Goal: Book appointment/travel/reservation

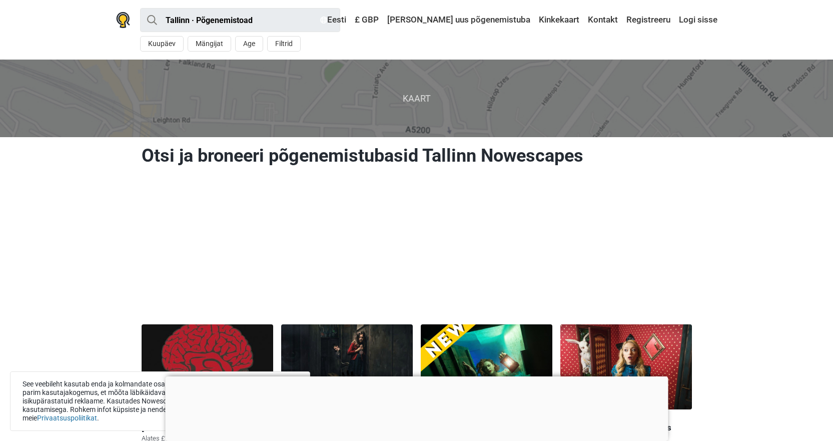
click at [416, 376] on div at bounding box center [416, 376] width 503 height 0
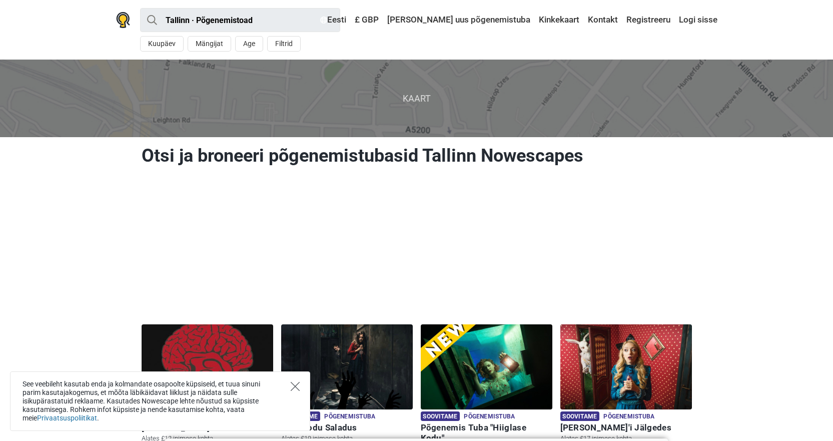
click at [293, 385] on icon "Close" at bounding box center [295, 386] width 9 height 9
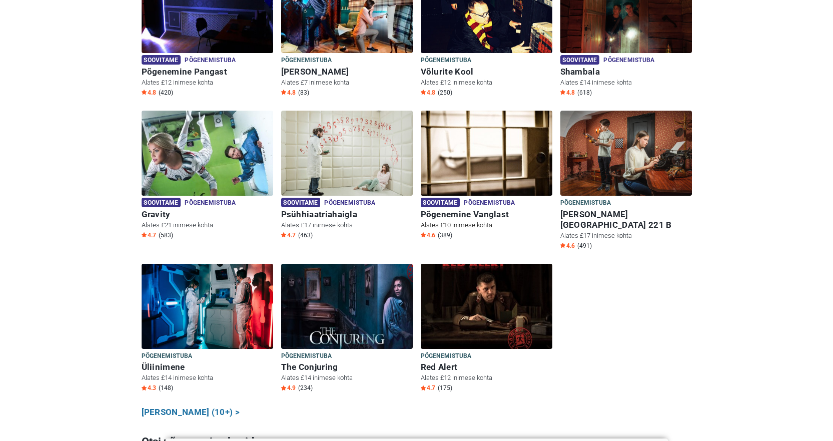
scroll to position [600, 0]
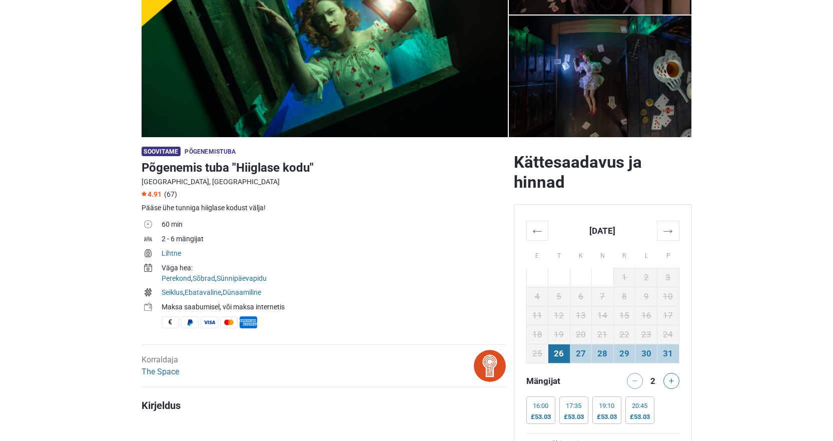
scroll to position [150, 0]
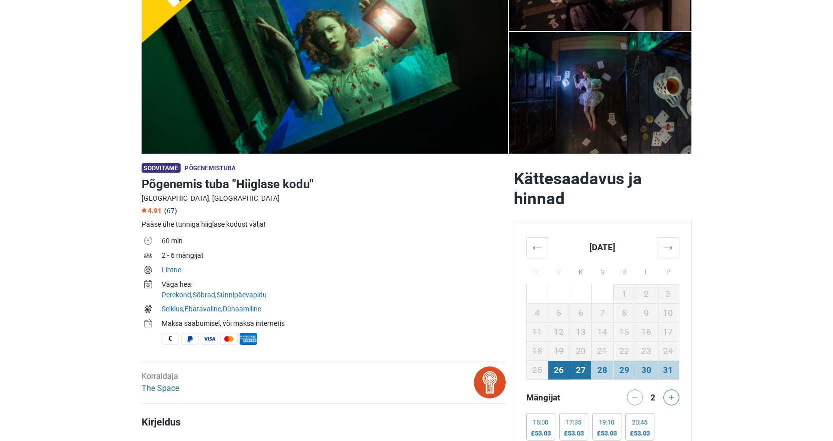
click at [581, 370] on td "27" at bounding box center [581, 369] width 22 height 19
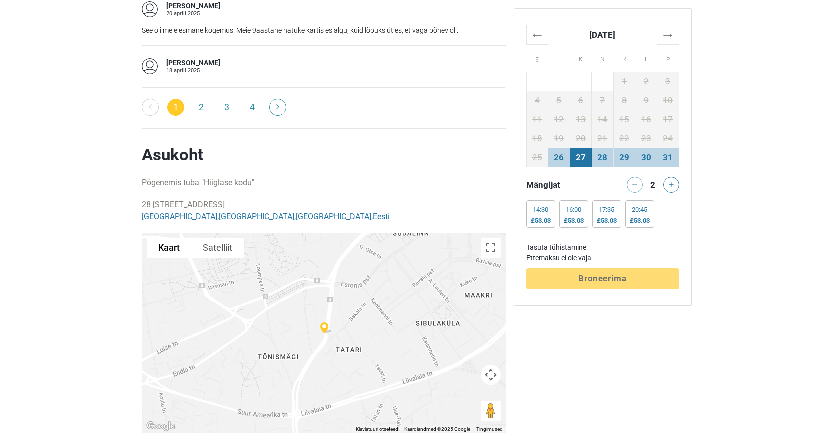
scroll to position [2002, 0]
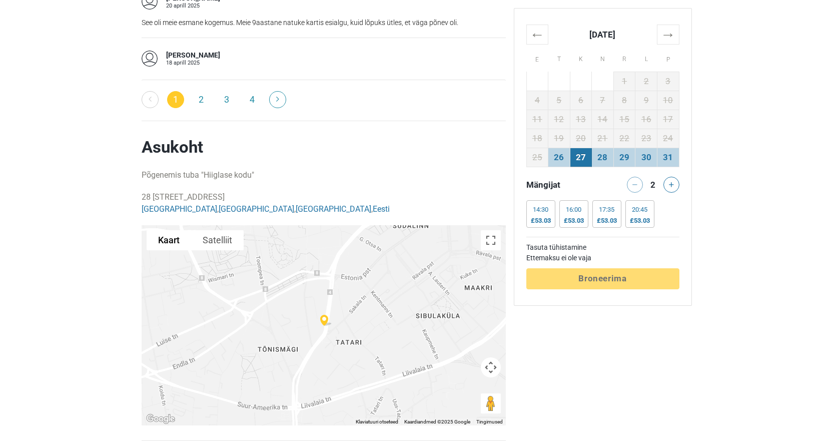
drag, startPoint x: 137, startPoint y: 181, endPoint x: 206, endPoint y: 180, distance: 69.6
copy p "28 Pärnu maantee"
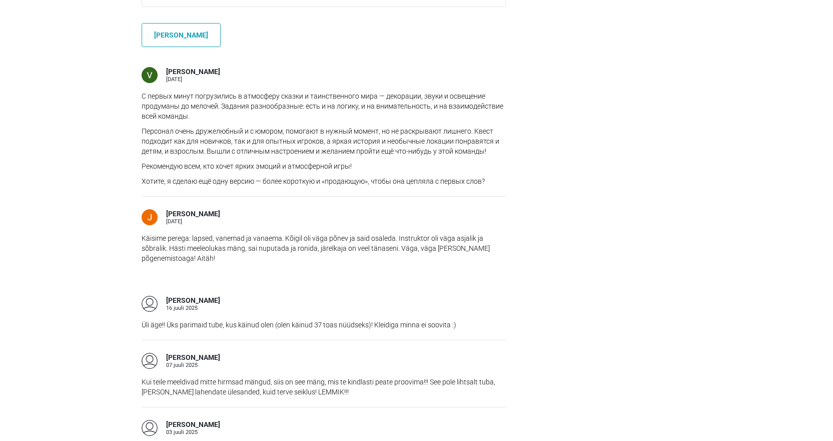
scroll to position [0, 0]
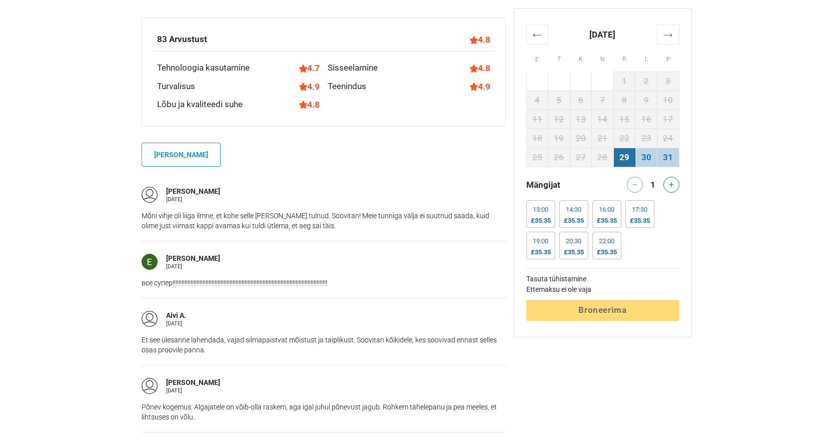
scroll to position [951, 0]
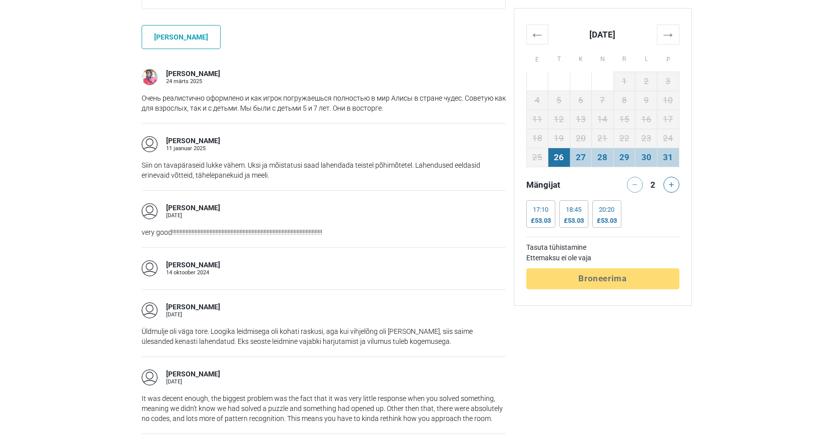
scroll to position [951, 0]
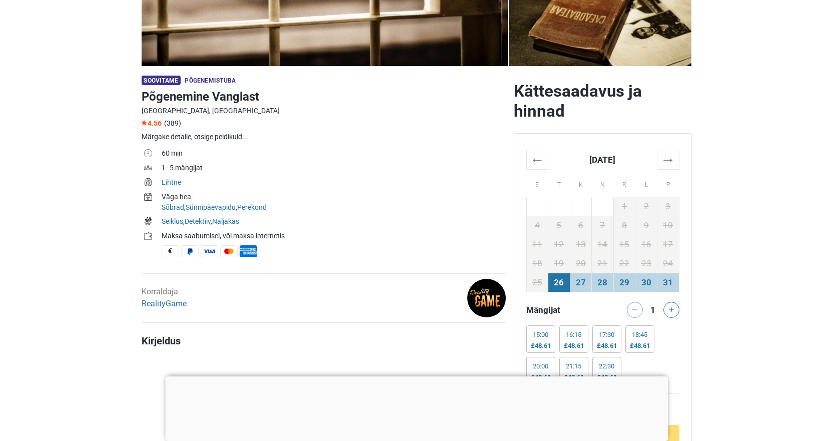
scroll to position [250, 0]
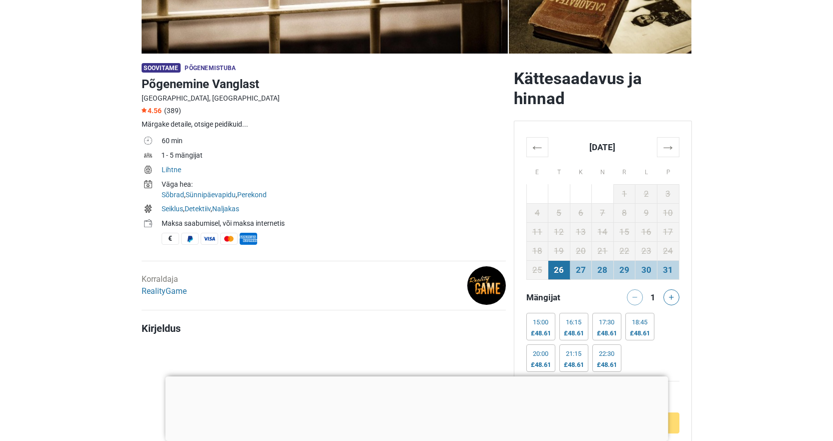
click at [416, 376] on div at bounding box center [416, 376] width 503 height 0
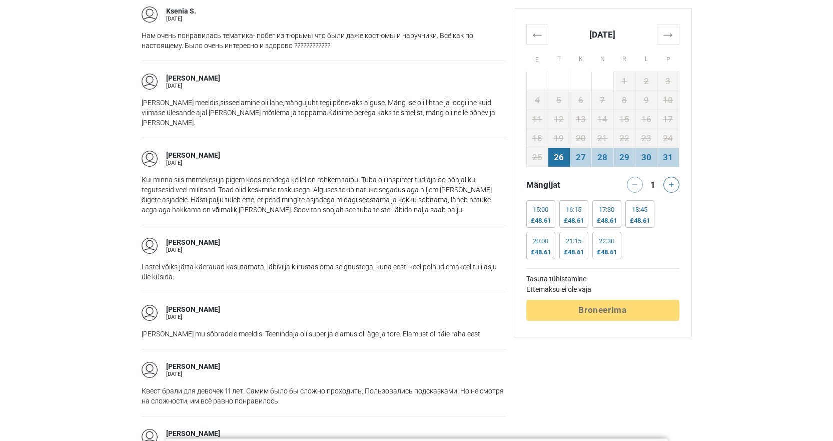
scroll to position [1617, 0]
click at [585, 156] on td "27" at bounding box center [581, 157] width 22 height 19
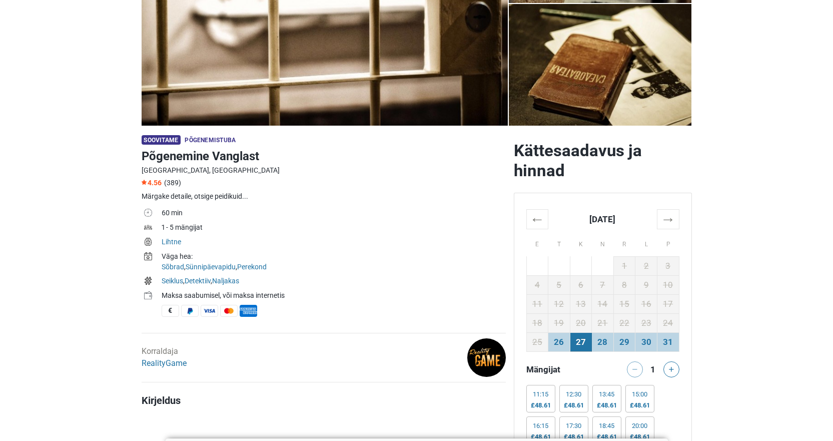
scroll to position [16, 0]
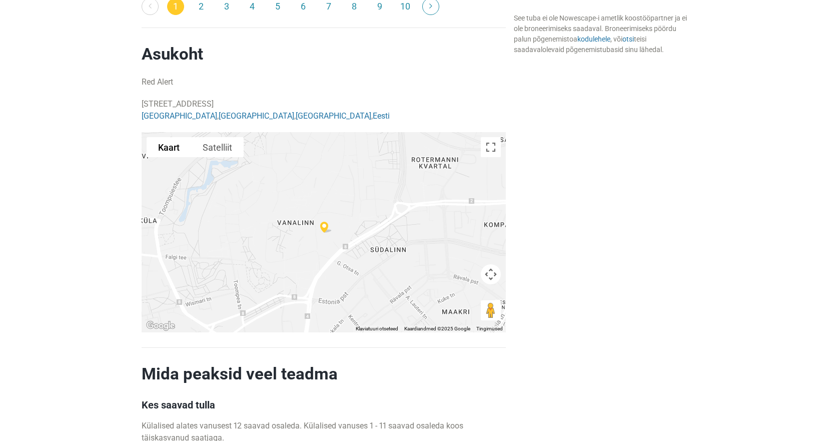
scroll to position [1890, 0]
drag, startPoint x: 141, startPoint y: 80, endPoint x: 185, endPoint y: 82, distance: 44.1
click at [185, 99] on p "Väike-[STREET_ADDRESS] [GEOGRAPHIC_DATA] , [GEOGRAPHIC_DATA] , [GEOGRAPHIC_DATA…" at bounding box center [324, 111] width 364 height 24
copy p "Väike-Karja 1"
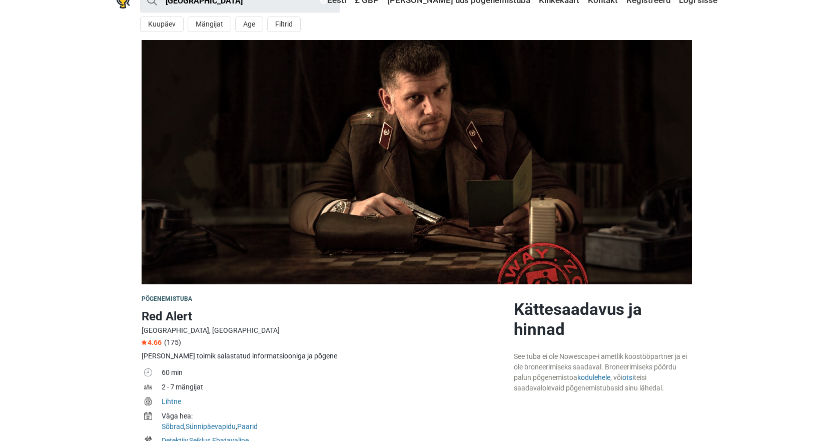
scroll to position [0, 0]
